Goal: Information Seeking & Learning: Learn about a topic

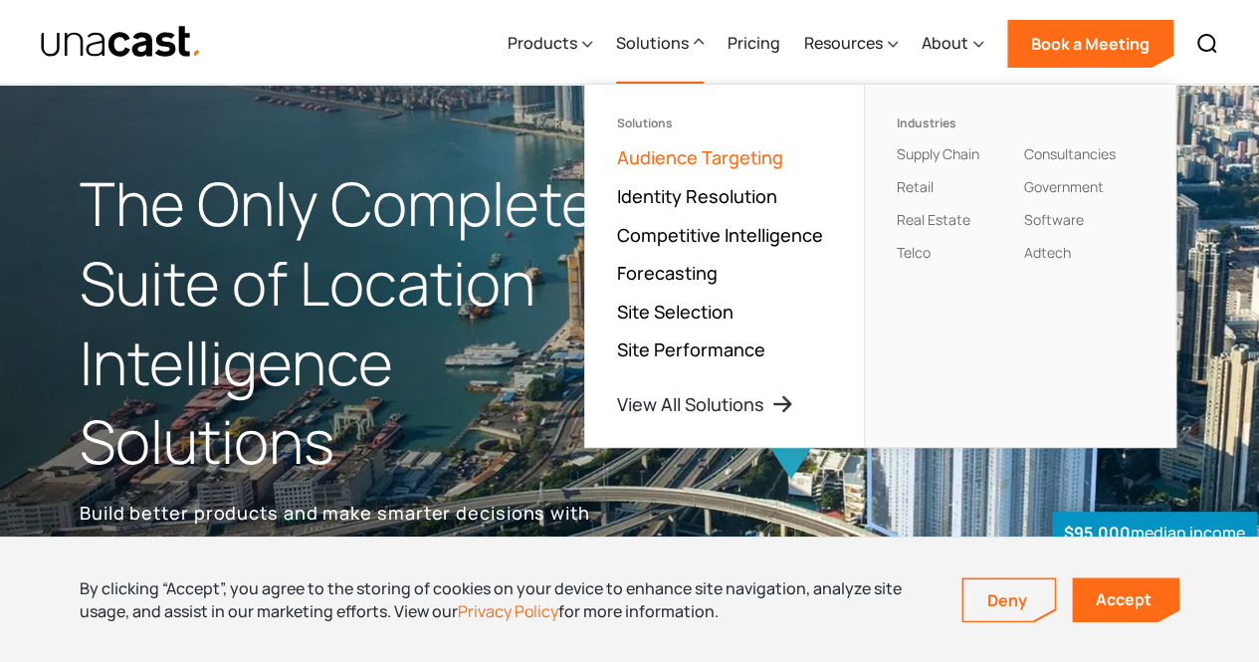
click at [706, 160] on link "Audience Targeting" at bounding box center [700, 157] width 166 height 24
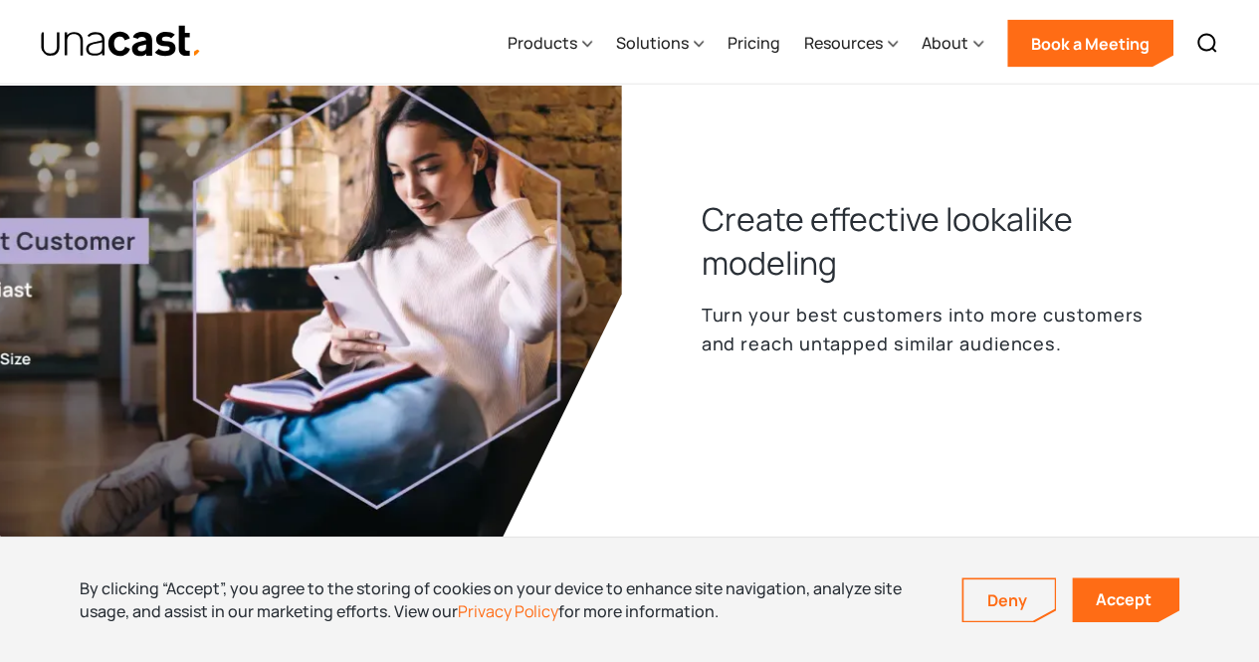
scroll to position [2059, 0]
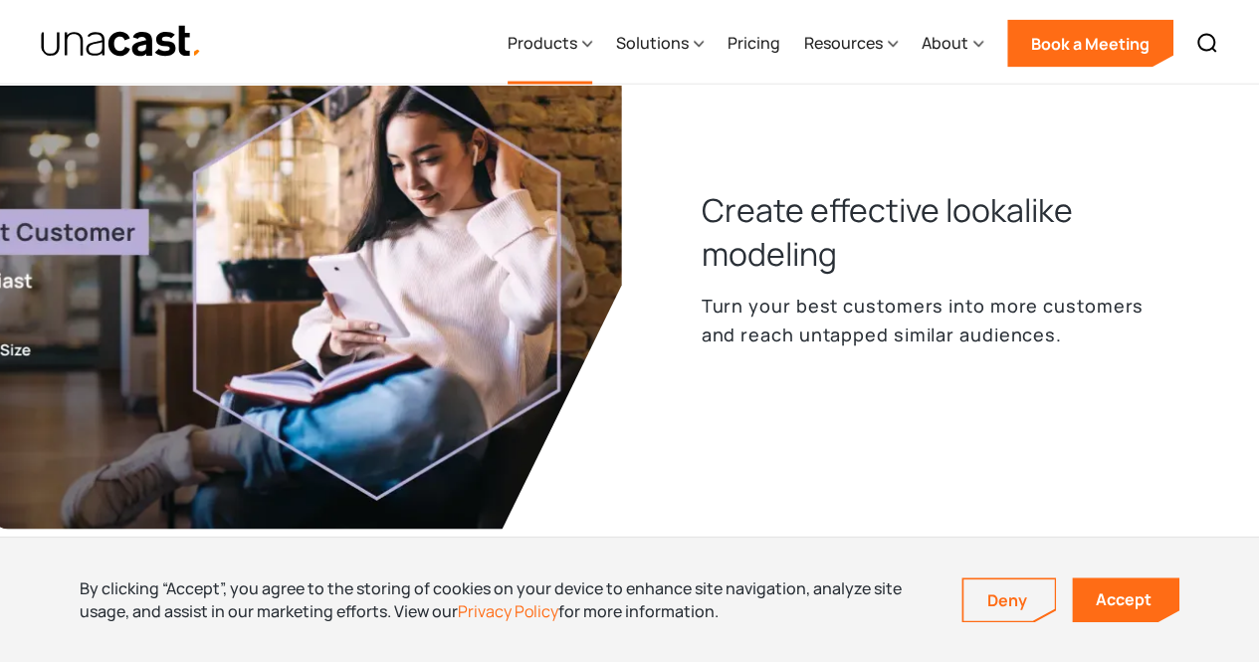
click at [590, 40] on icon at bounding box center [587, 44] width 10 height 21
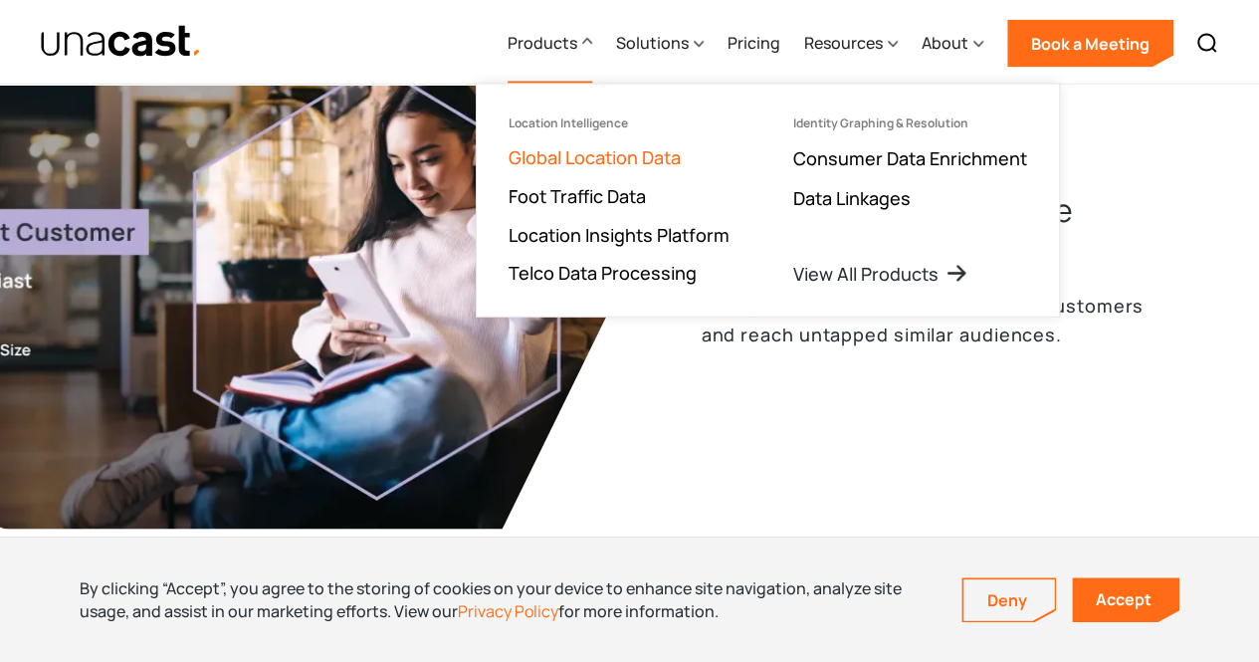
click at [563, 160] on link "Global Location Data" at bounding box center [594, 157] width 172 height 24
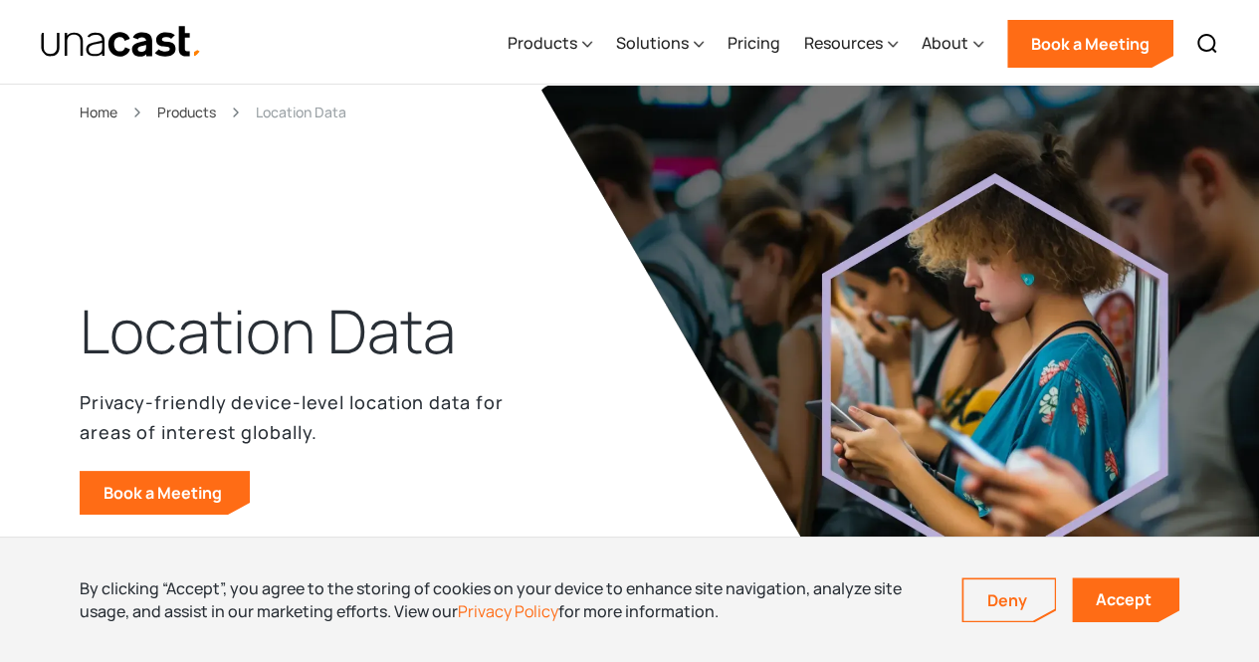
scroll to position [1, 0]
